Goal: Transaction & Acquisition: Purchase product/service

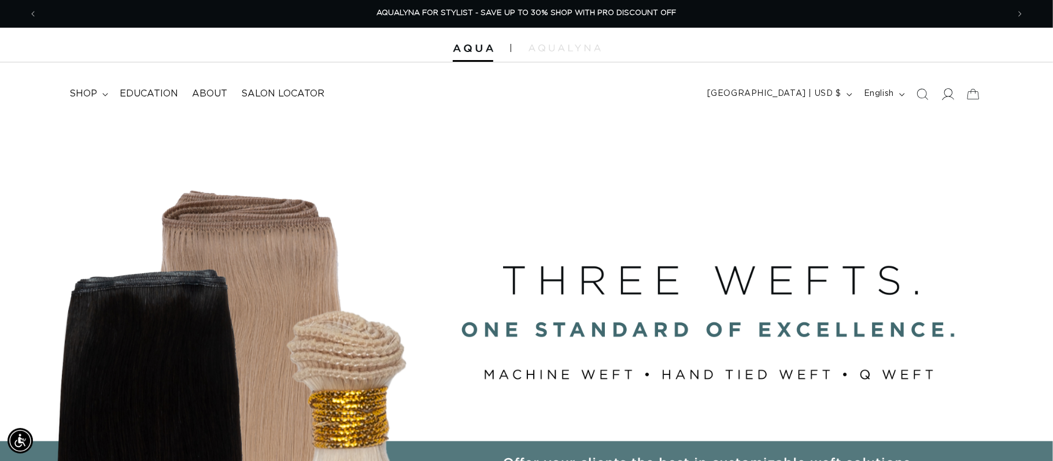
click at [949, 93] on icon at bounding box center [947, 94] width 12 height 12
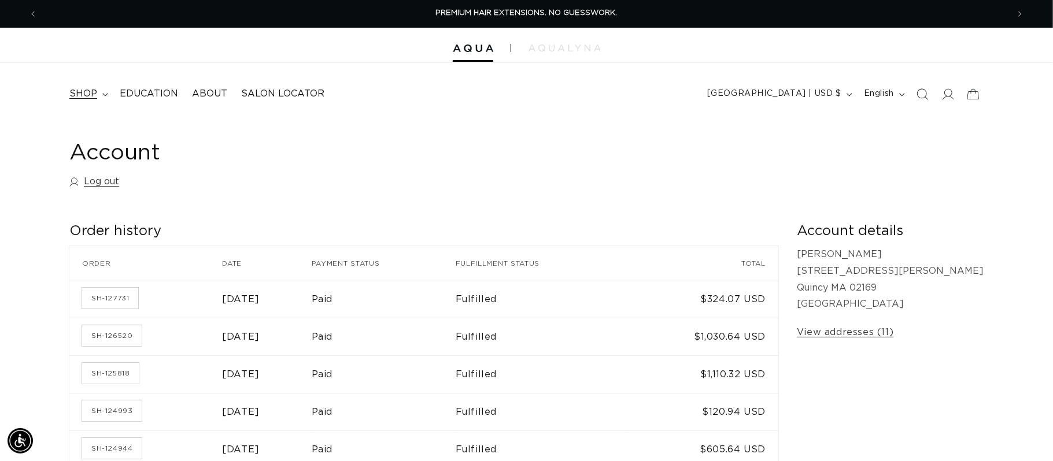
click at [85, 95] on span "shop" at bounding box center [83, 94] width 28 height 12
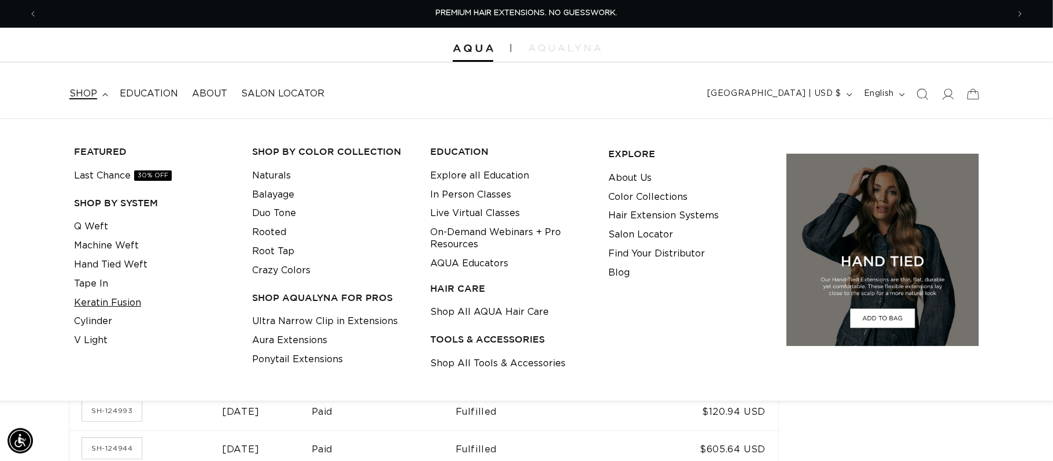
click at [109, 305] on link "Keratin Fusion" at bounding box center [107, 303] width 67 height 19
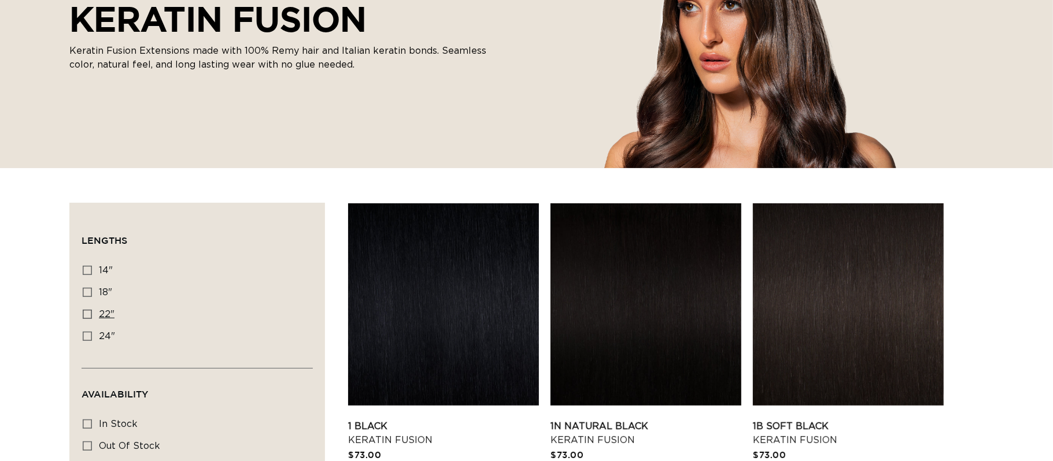
click at [84, 318] on icon at bounding box center [87, 314] width 9 height 9
click at [84, 318] on input "22" 22" (34 products)" at bounding box center [87, 314] width 9 height 9
checkbox input "true"
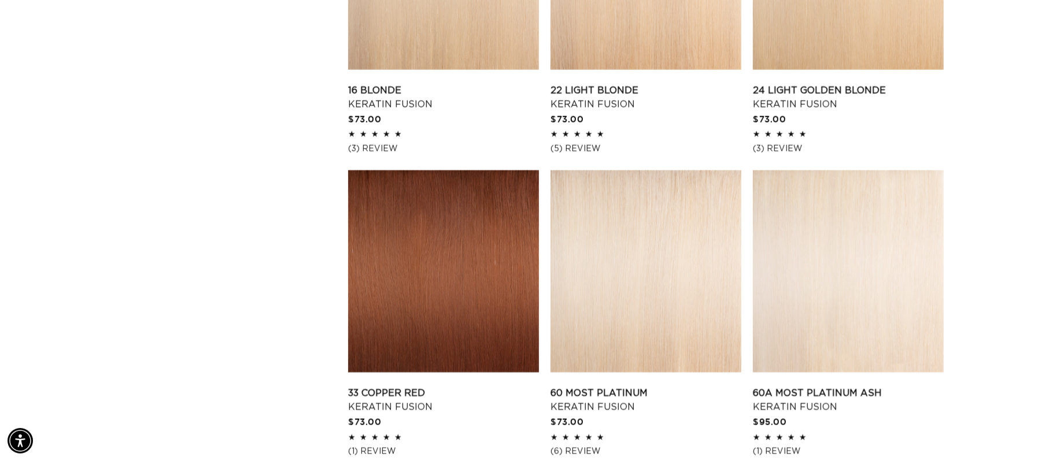
scroll to position [0, 1941]
click at [883, 387] on link "60A Most Platinum Ash Keratin Fusion" at bounding box center [848, 401] width 191 height 28
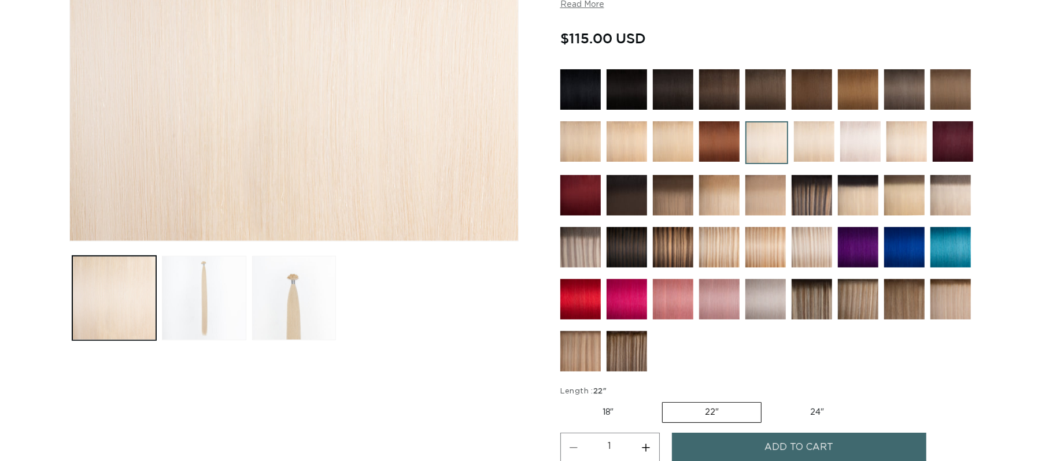
scroll to position [0, 971]
click at [652, 453] on button "Increase quantity for 60A Most Platinum Ash - Keratin Fusion" at bounding box center [646, 447] width 26 height 29
type input "2"
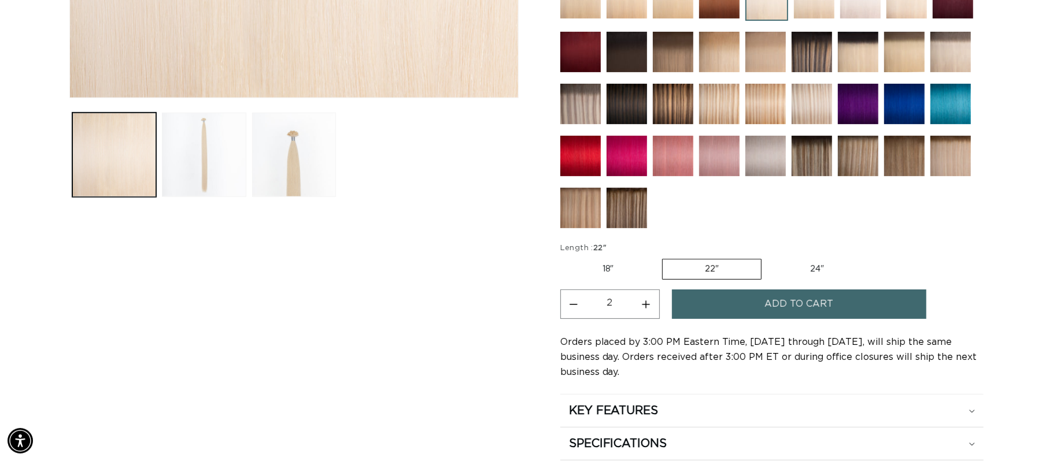
scroll to position [0, 1941]
click at [853, 302] on button "Add to cart" at bounding box center [799, 304] width 254 height 29
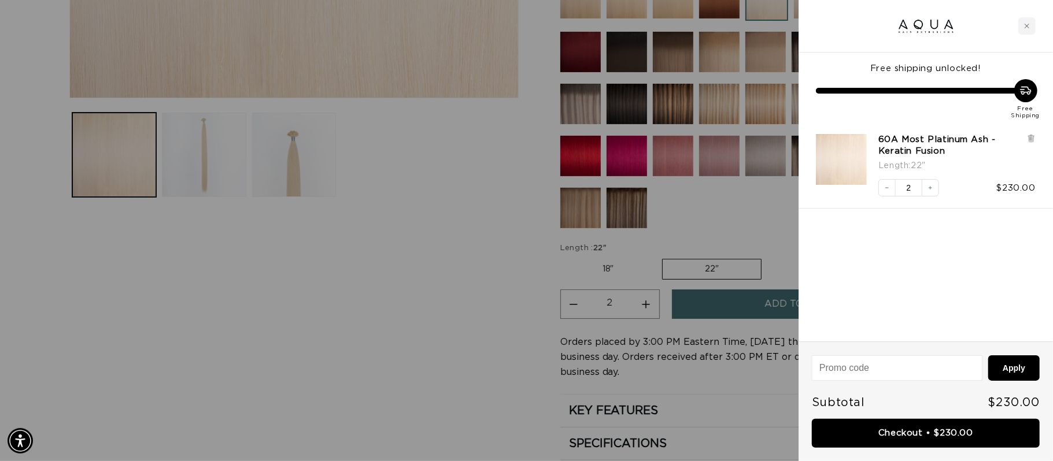
scroll to position [0, 971]
click at [1029, 21] on div "Close cart" at bounding box center [1026, 25] width 17 height 17
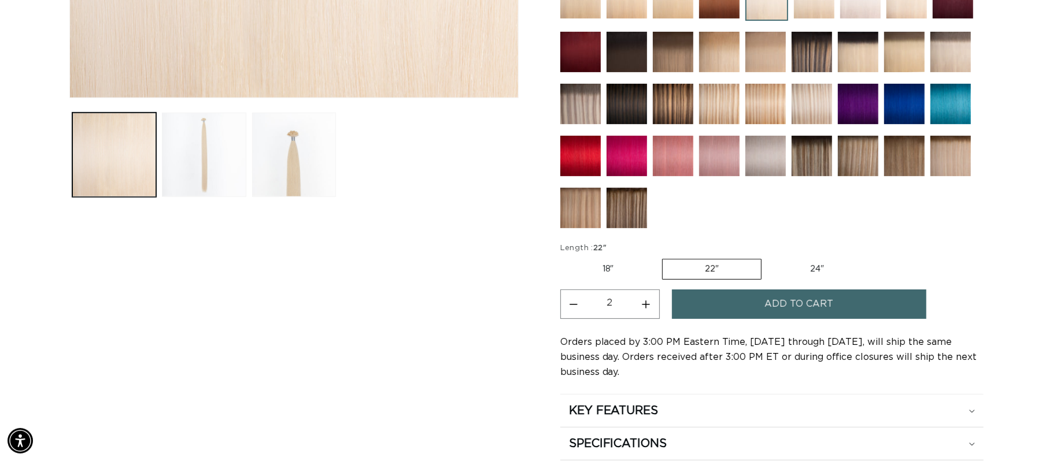
scroll to position [0, 1941]
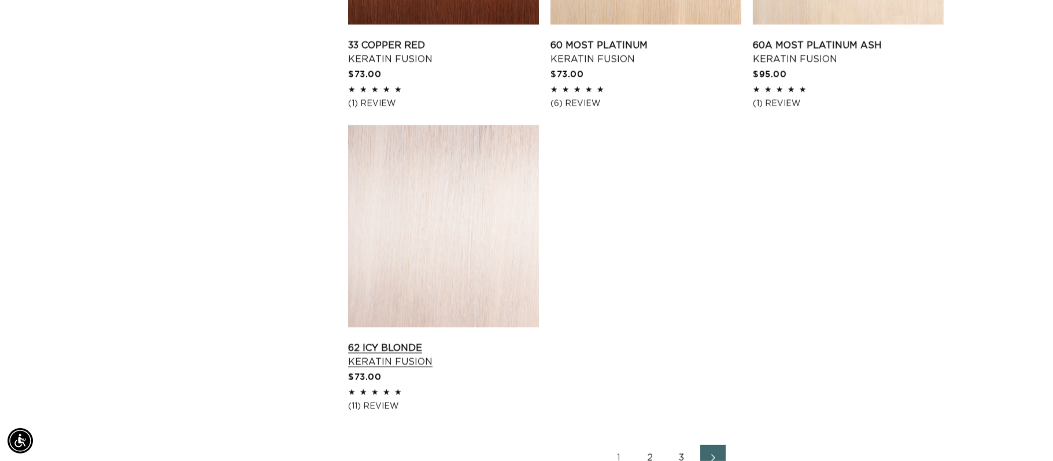
scroll to position [0, 971]
click at [474, 341] on link "62 Icy Blonde Keratin Fusion" at bounding box center [443, 355] width 191 height 28
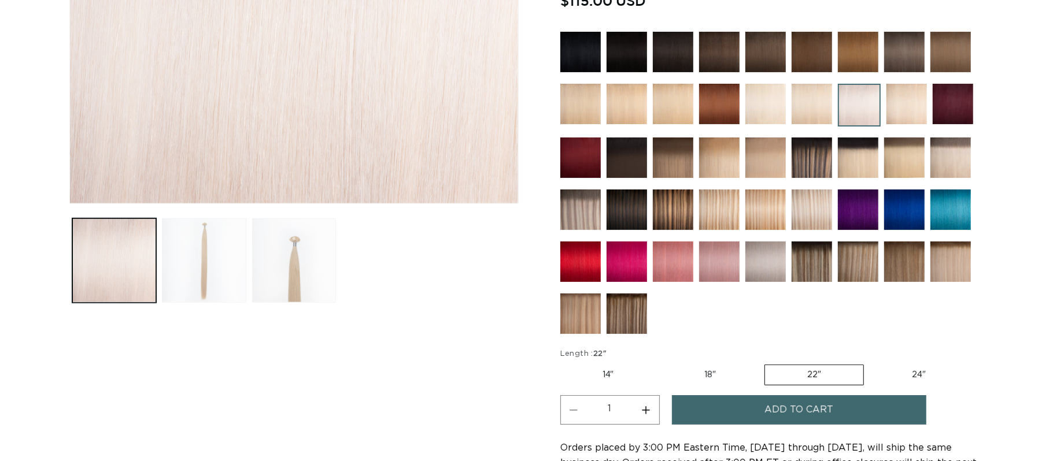
scroll to position [0, 971]
click at [650, 406] on button "Increase quantity for 62 Icy Blonde - Keratin Fusion" at bounding box center [646, 409] width 26 height 29
type input "2"
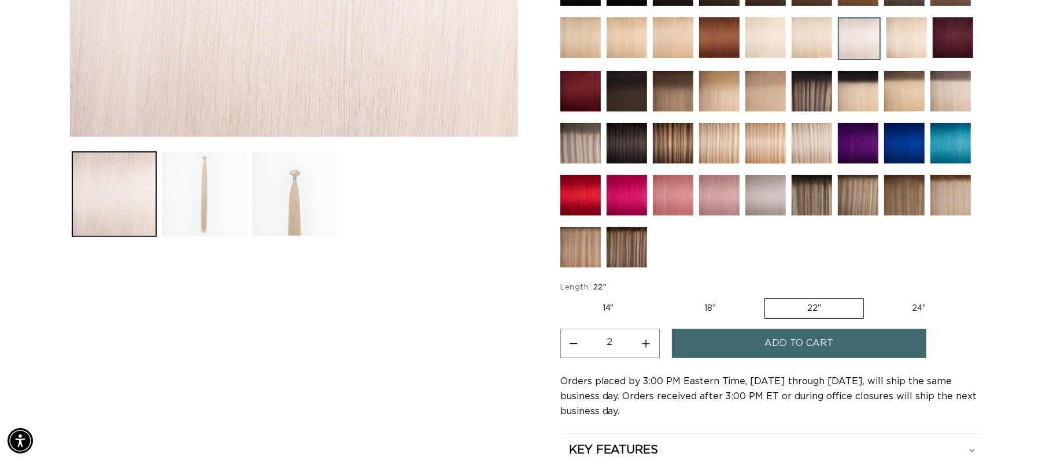
scroll to position [391, 0]
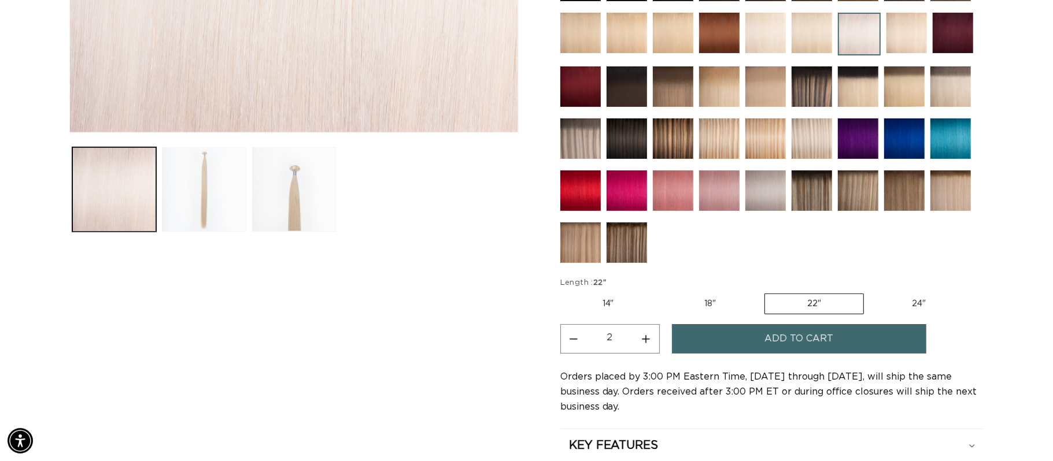
click at [826, 350] on span "Add to cart" at bounding box center [798, 338] width 69 height 29
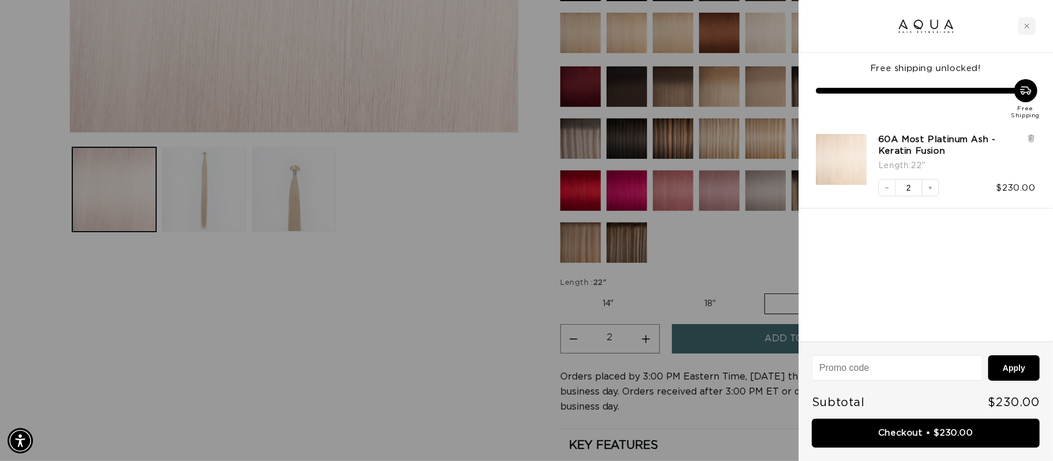
scroll to position [0, 971]
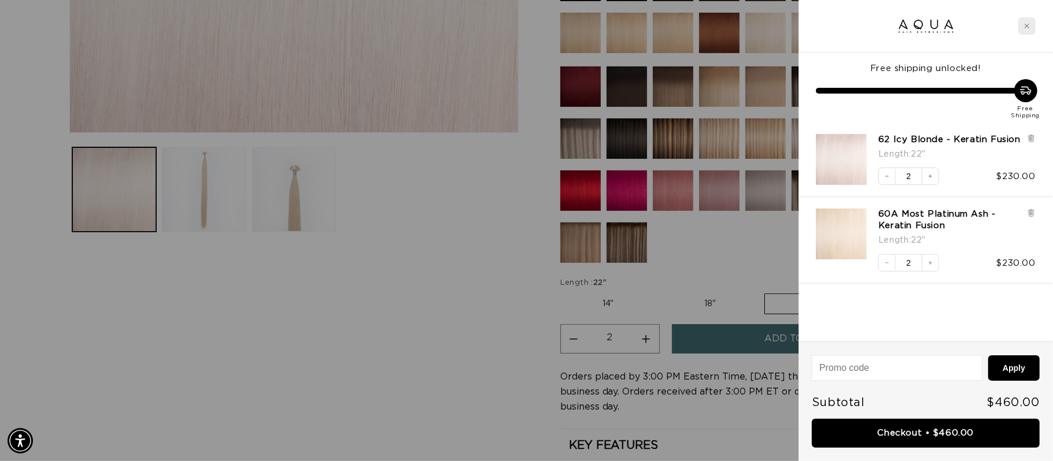
click at [1031, 28] on div "Close cart" at bounding box center [1026, 25] width 17 height 17
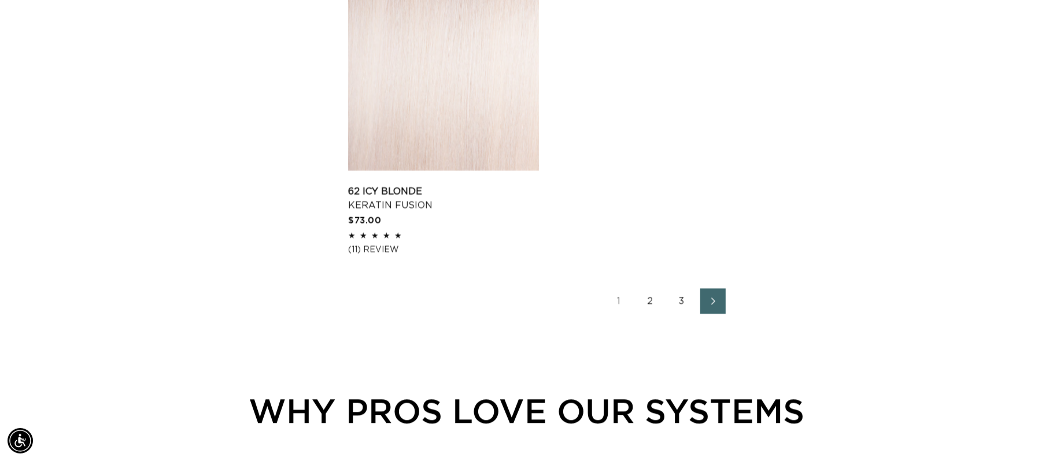
scroll to position [0, 971]
click at [650, 299] on link "2" at bounding box center [650, 300] width 25 height 25
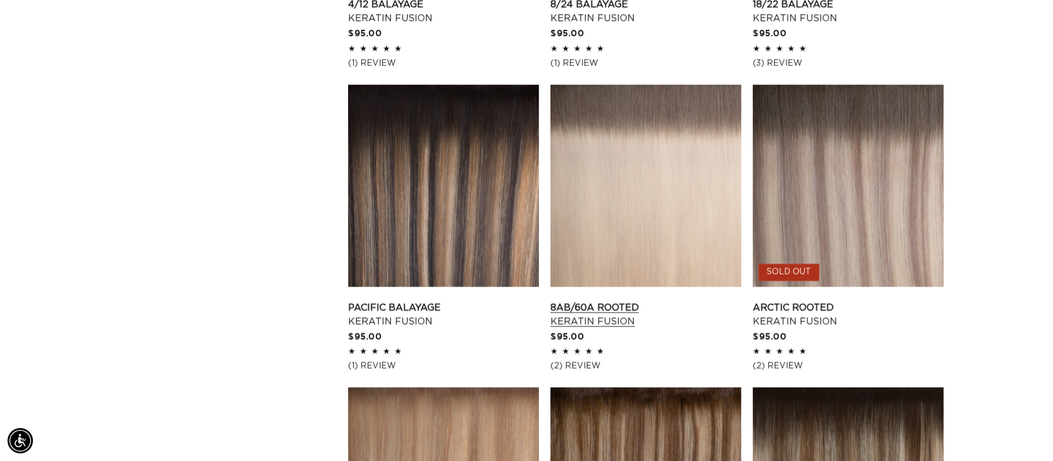
scroll to position [1255, 0]
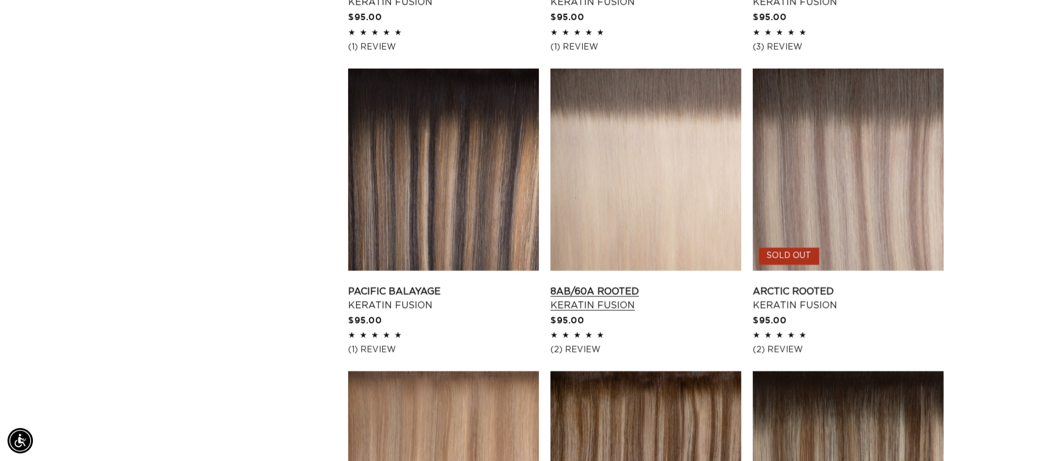
click at [704, 285] on link "8AB/60A Rooted Keratin Fusion" at bounding box center [645, 299] width 191 height 28
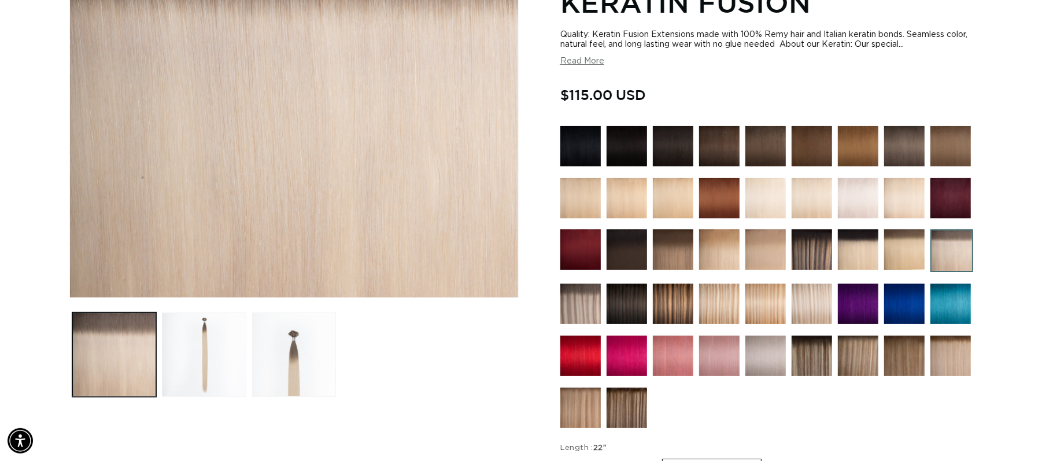
scroll to position [350, 0]
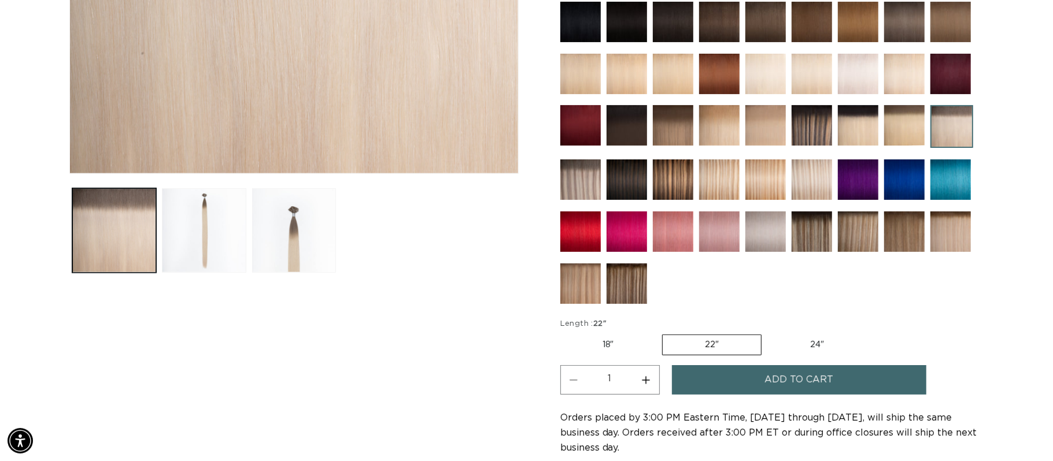
click at [643, 383] on button "Increase quantity for 8AB/60A Rooted - Keratin Fusion" at bounding box center [646, 379] width 26 height 29
type input "2"
click at [783, 384] on span "Add to cart" at bounding box center [798, 379] width 69 height 29
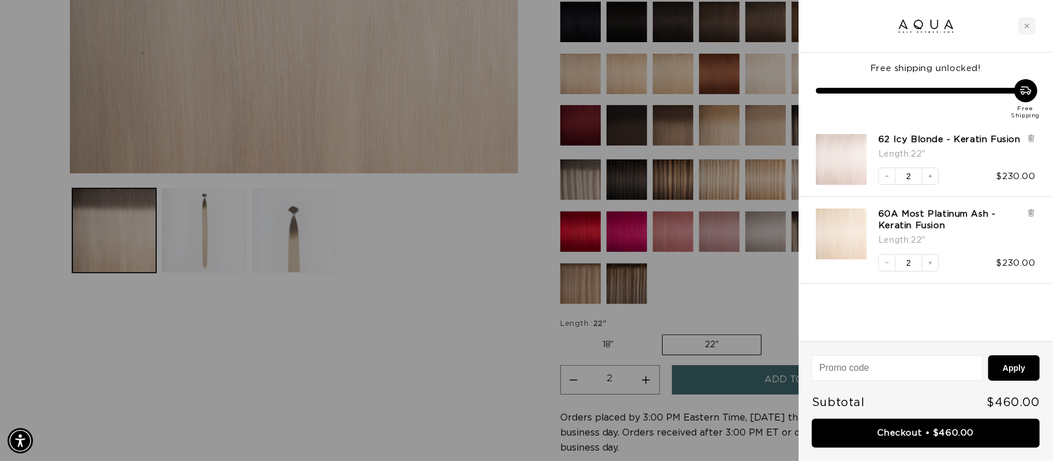
scroll to position [0, 1941]
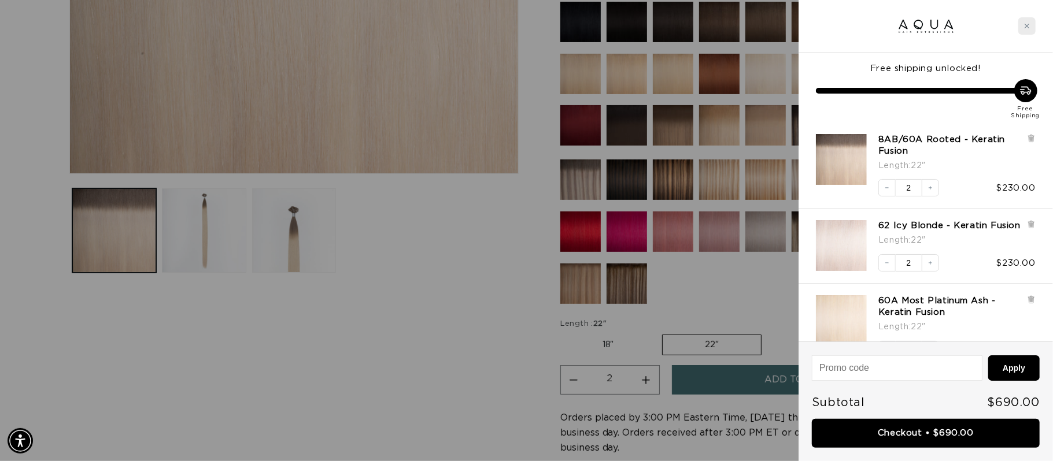
click at [1026, 26] on icon "Close cart" at bounding box center [1027, 26] width 6 height 6
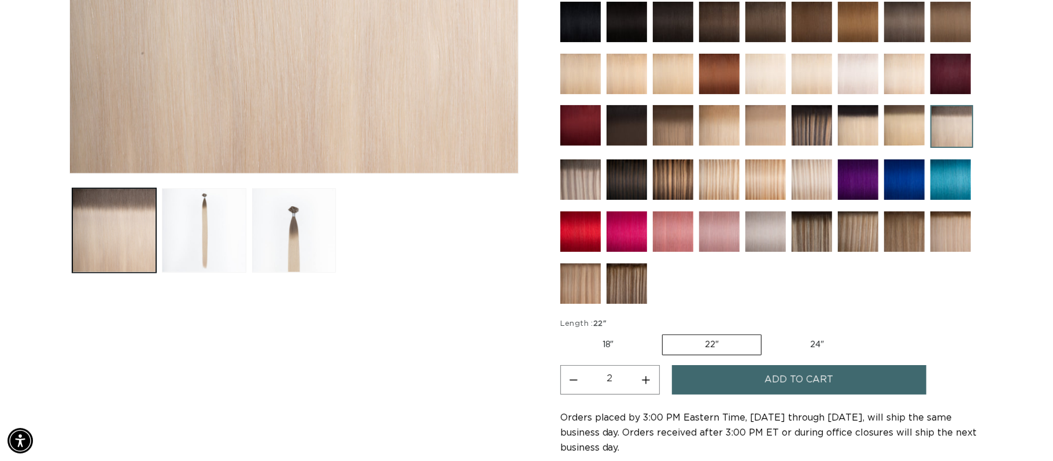
scroll to position [0, 0]
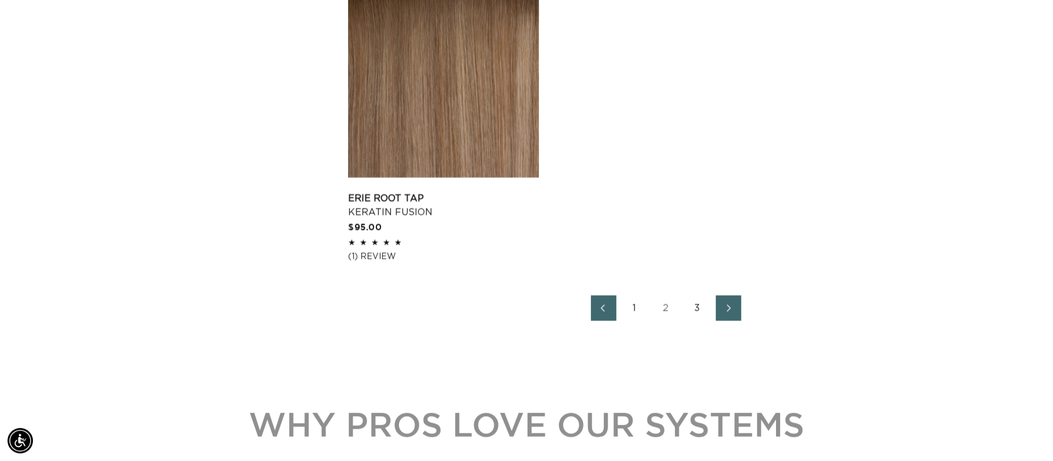
scroll to position [1955, 0]
click at [701, 307] on link "3" at bounding box center [697, 307] width 25 height 25
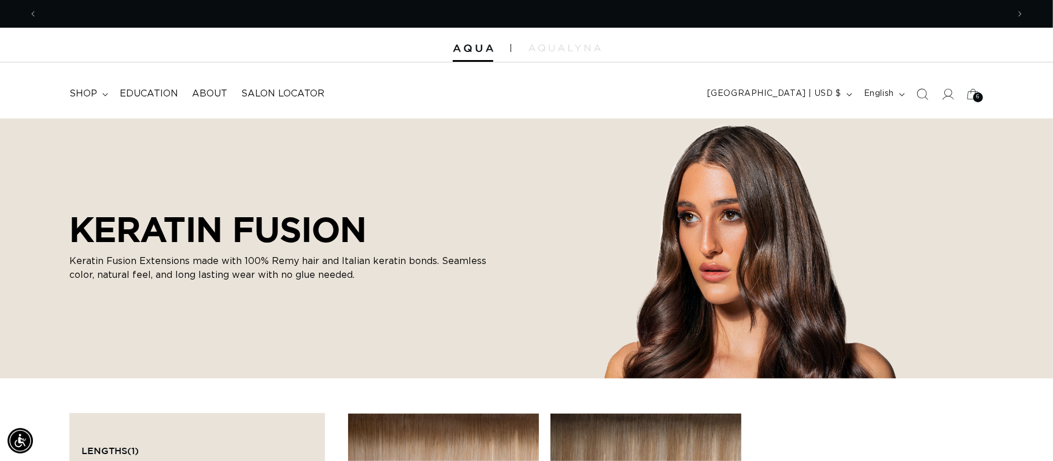
scroll to position [0, 1941]
click at [974, 98] on div "6 6" at bounding box center [978, 98] width 10 height 10
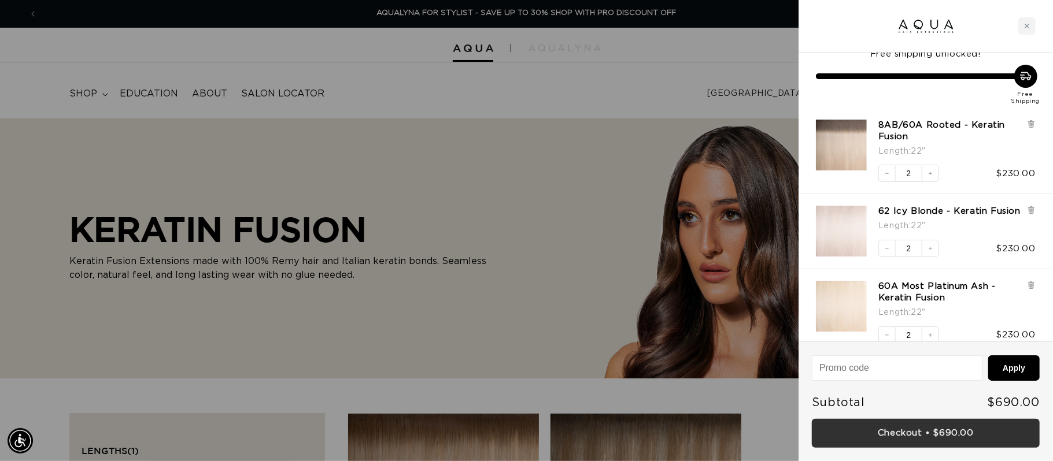
scroll to position [30, 0]
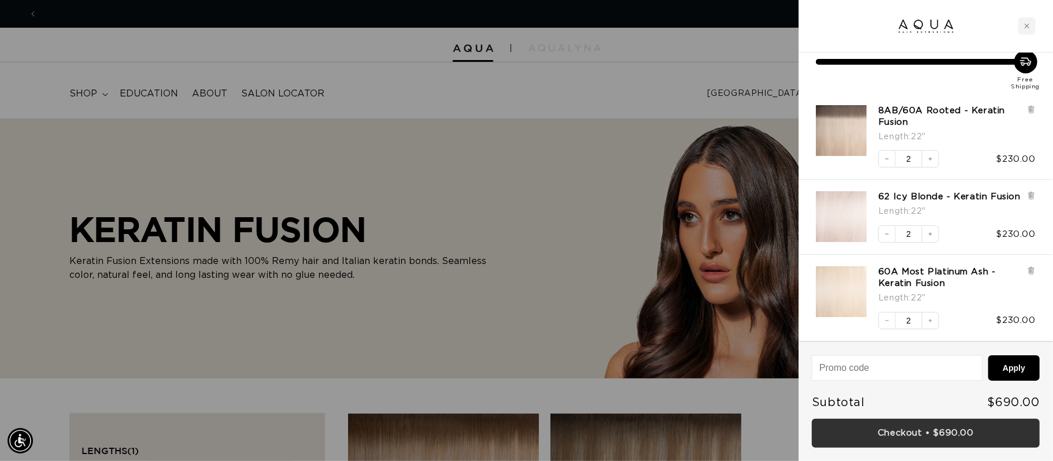
click at [950, 441] on link "Checkout • $690.00" at bounding box center [926, 433] width 228 height 29
